Goal: Transaction & Acquisition: Purchase product/service

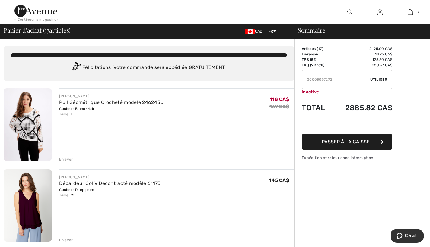
click at [382, 140] on icon "button" at bounding box center [381, 142] width 3 height 5
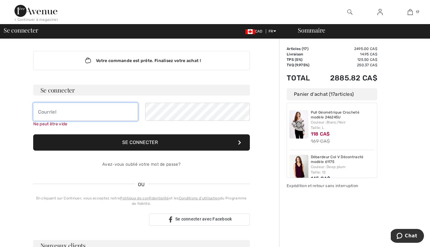
click at [37, 113] on input "email" at bounding box center [85, 112] width 105 height 18
type input "patou789.7@gmail.com"
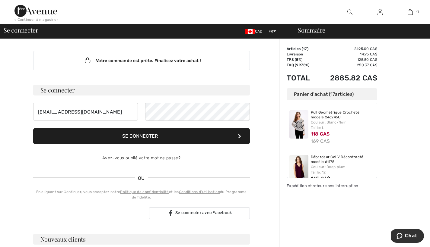
click at [148, 135] on button "Se connecter" at bounding box center [141, 136] width 216 height 16
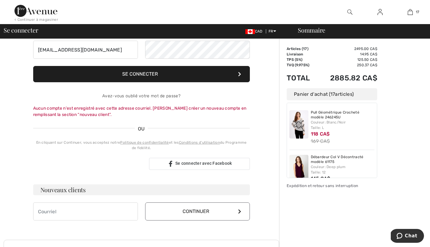
scroll to position [66, 0]
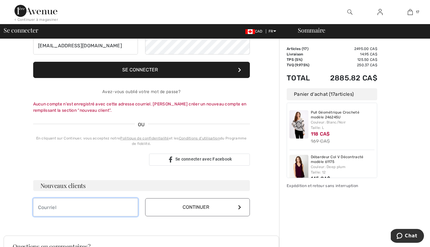
click at [40, 207] on input "email" at bounding box center [85, 207] width 105 height 18
type input "patou789.7@gmail.com"
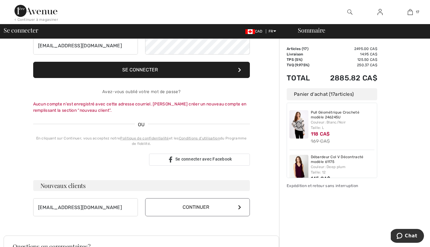
click at [240, 207] on icon at bounding box center [239, 207] width 3 height 5
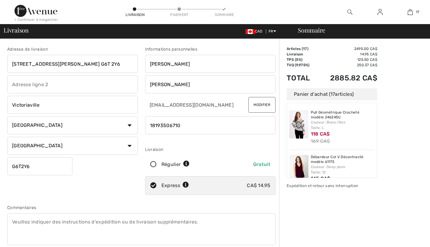
checkbox input "true"
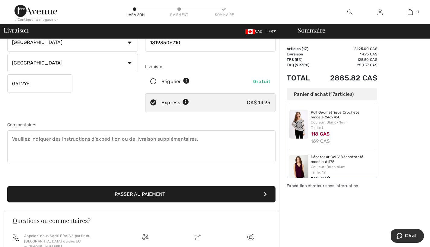
scroll to position [83, 0]
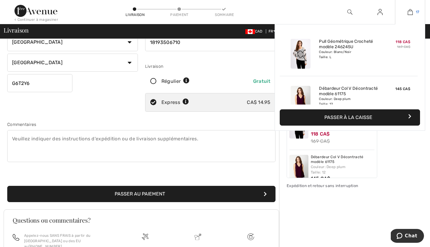
click at [413, 11] on link "17" at bounding box center [410, 11] width 30 height 7
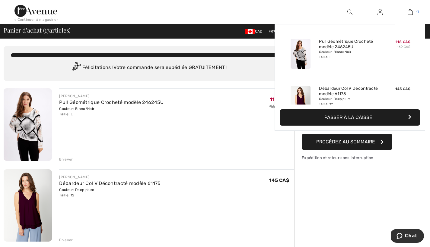
click at [413, 11] on link "17" at bounding box center [410, 11] width 30 height 7
click at [415, 11] on span "17" at bounding box center [417, 11] width 4 height 5
